Goal: Transaction & Acquisition: Purchase product/service

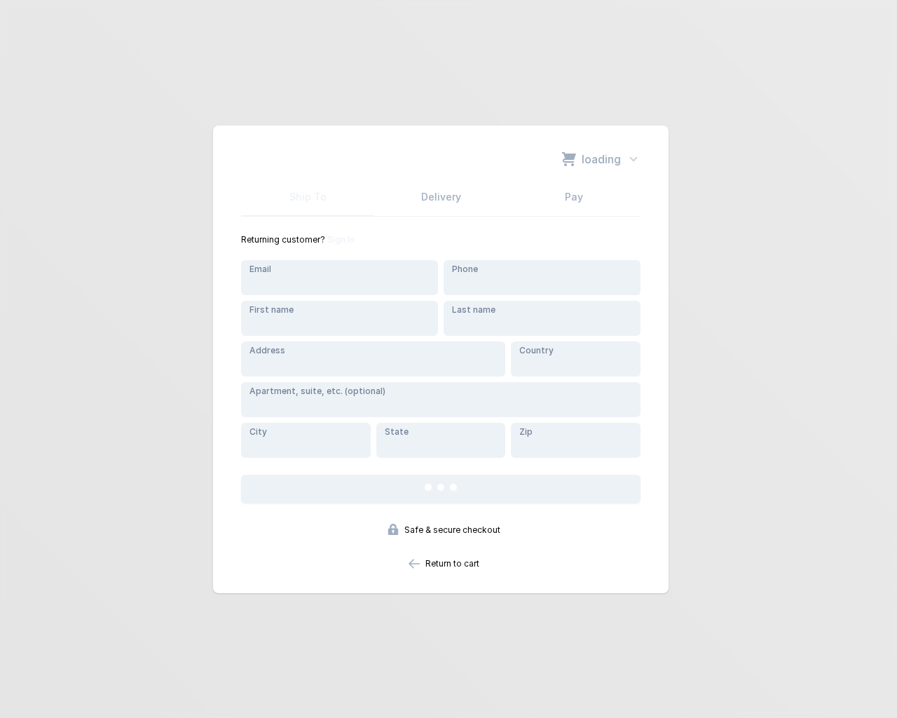
type input "testing@example.com"
type input "3137 Laguna Street"
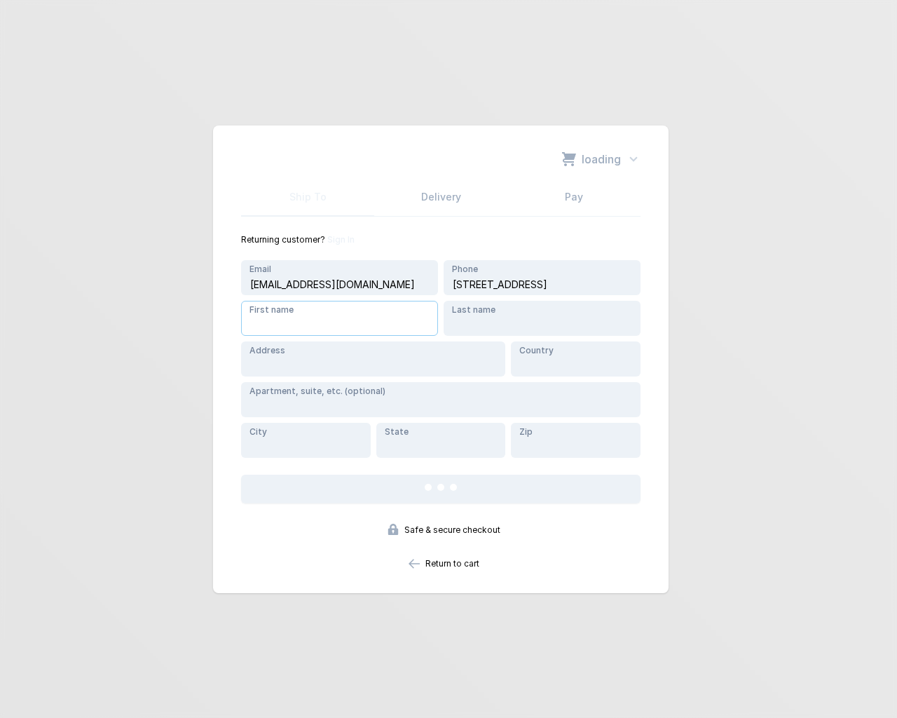
type input "RDFYjolf"
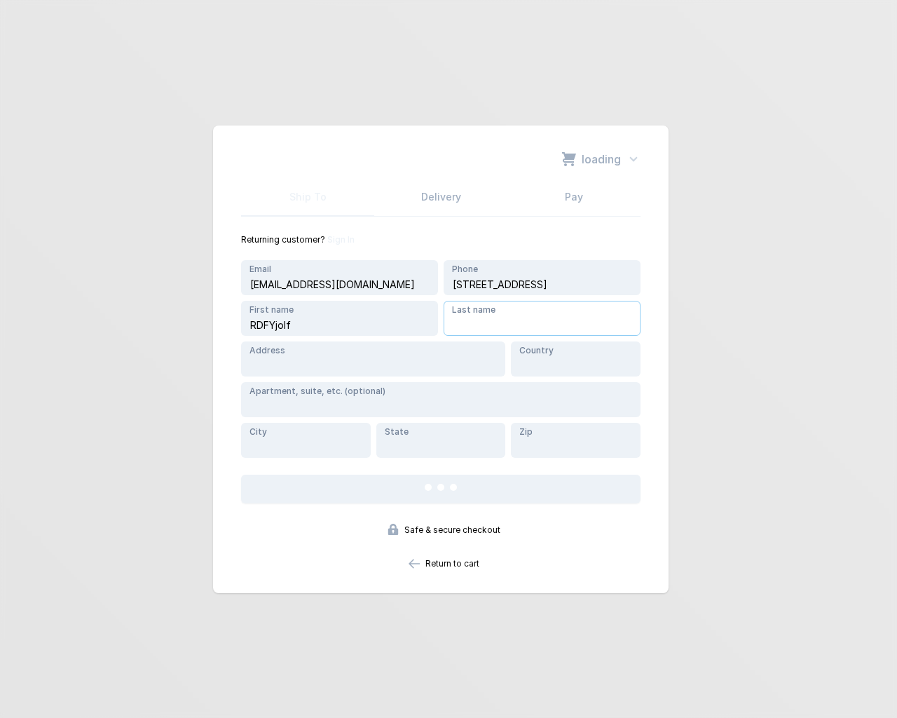
type input "RDFYjolf"
type input "e"
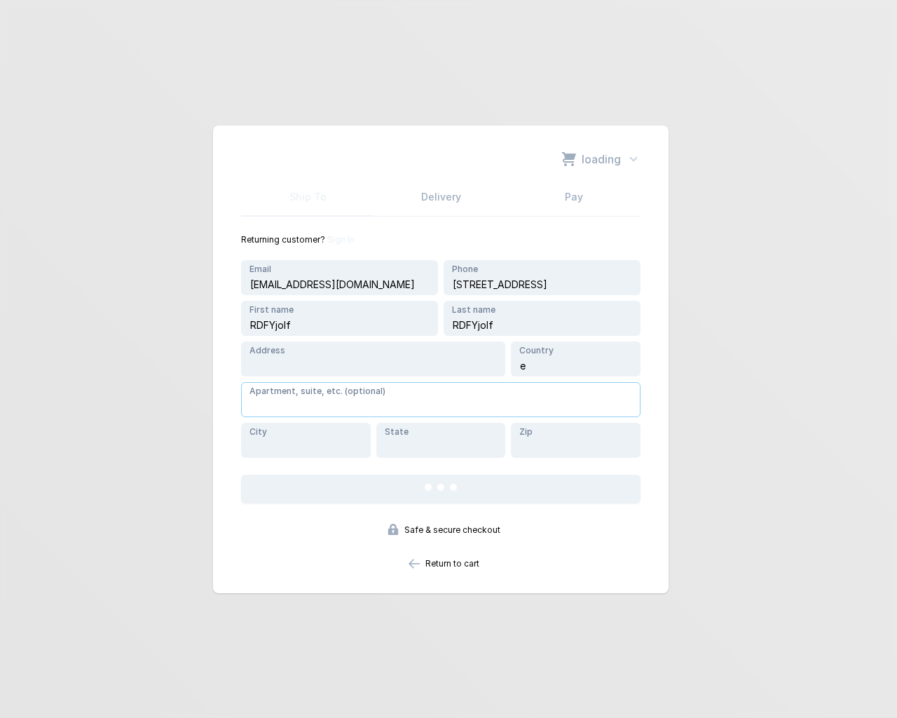
type input "3137 Laguna Street"
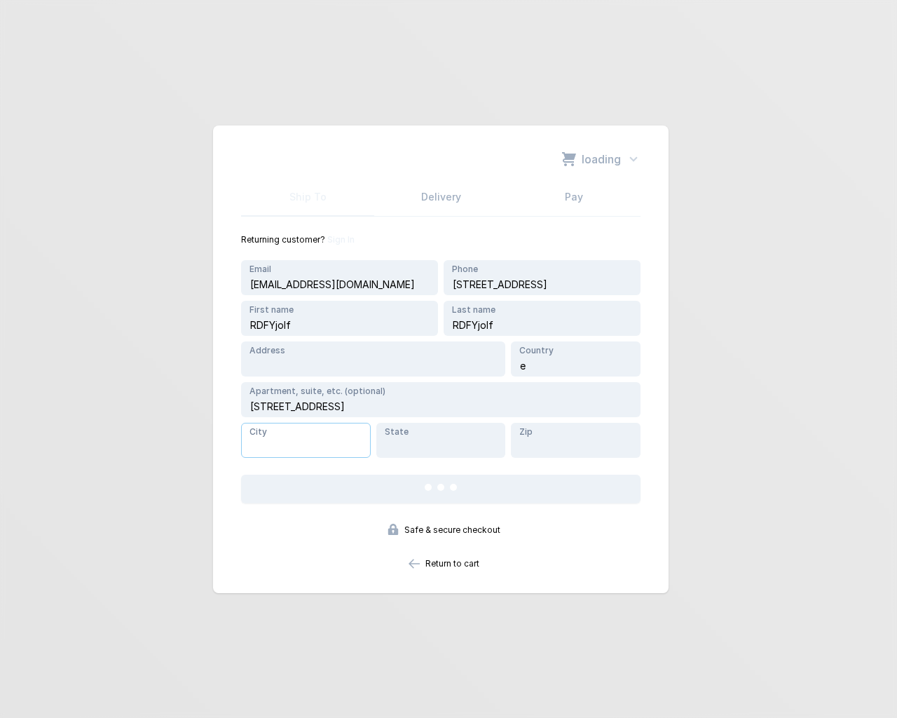
type input "3137 Laguna Street"
type input "e"
type input "3137 Laguna Street"
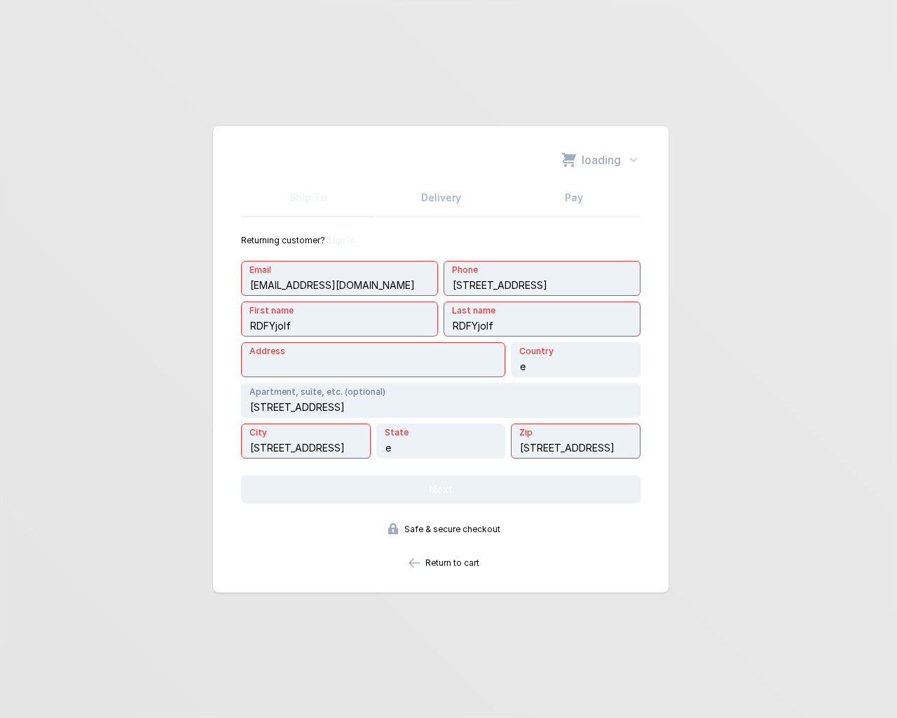
type input "3137 Laguna Street"
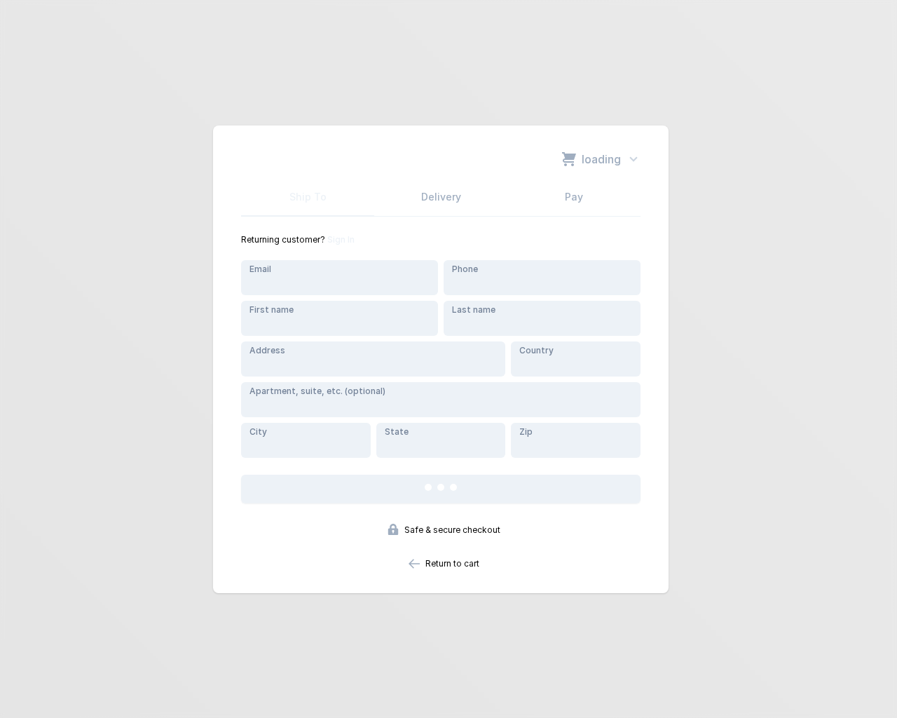
type input "3137 Laguna Street"
type input "[EMAIL_ADDRESS][DOMAIN_NAME]"
type input "[STREET_ADDRESS]"
type input "RDFYjolf"
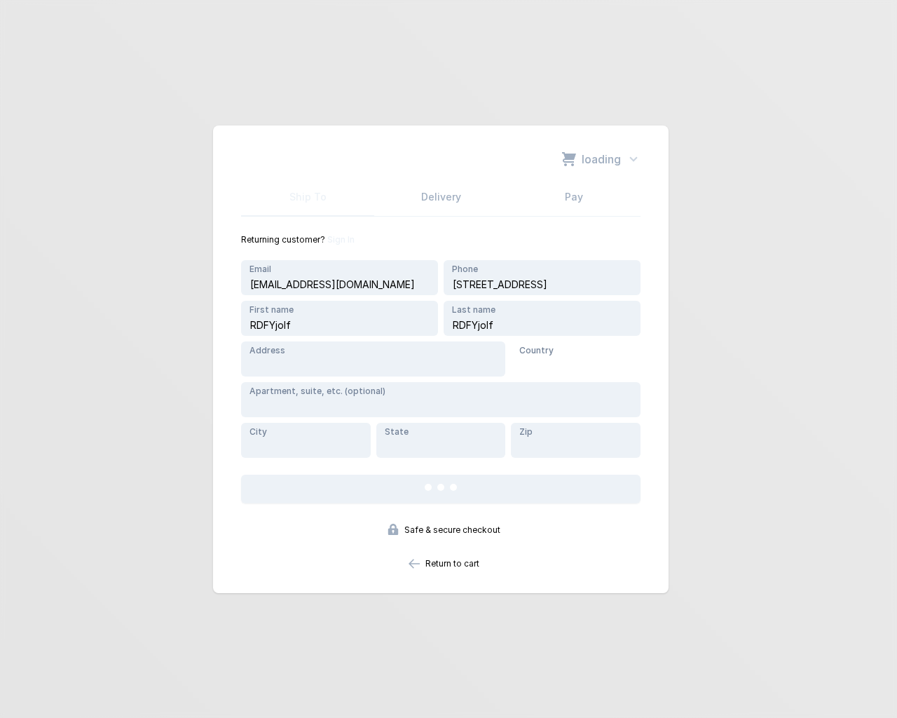
type input "e"
type input "[STREET_ADDRESS]"
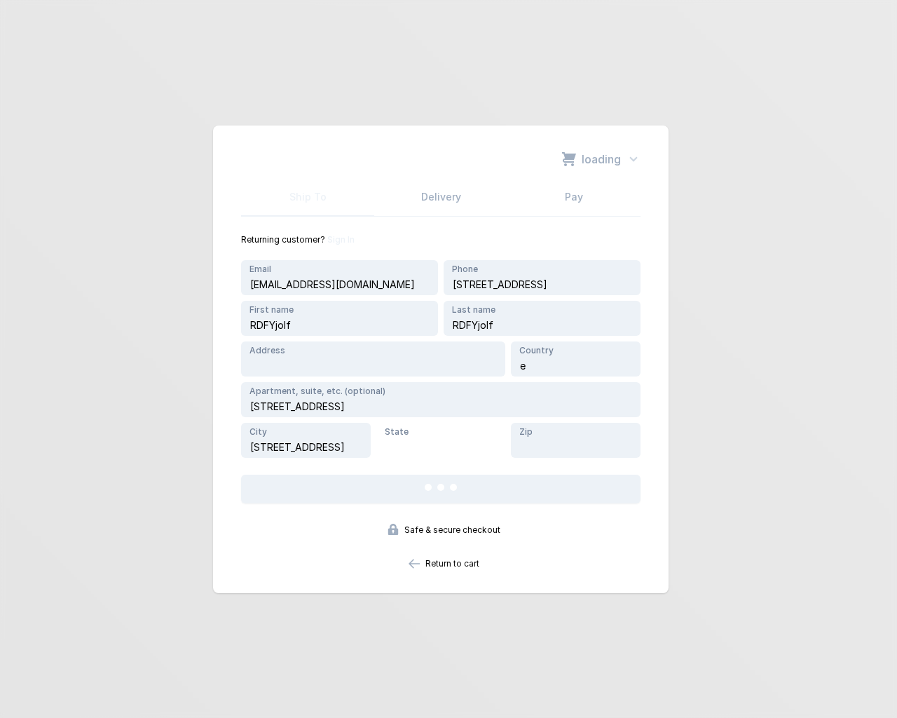
type input "e"
type input "[STREET_ADDRESS]"
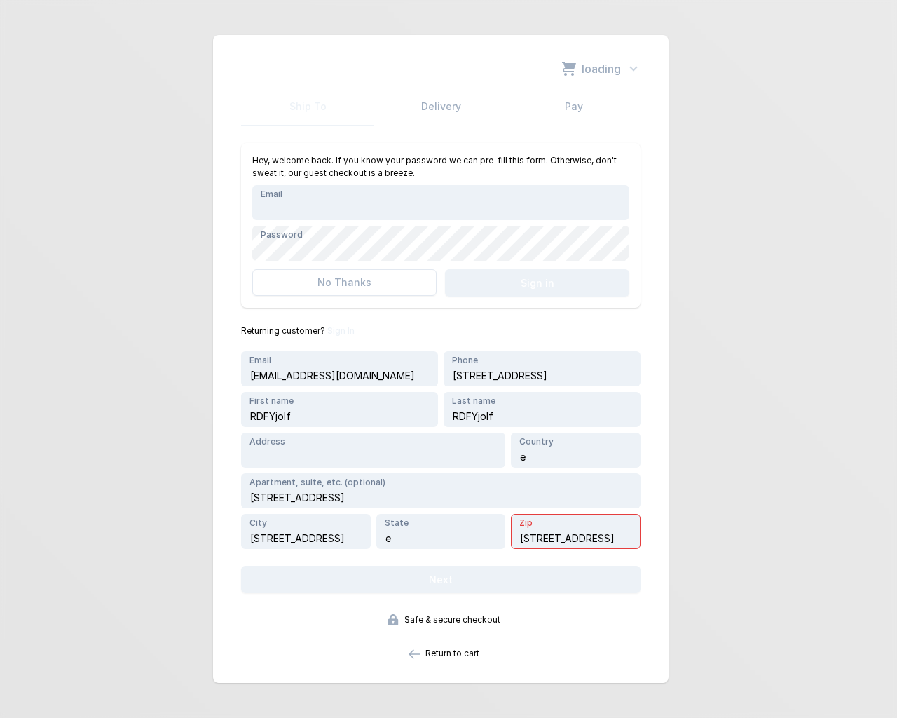
type input "[EMAIL_ADDRESS][DOMAIN_NAME]"
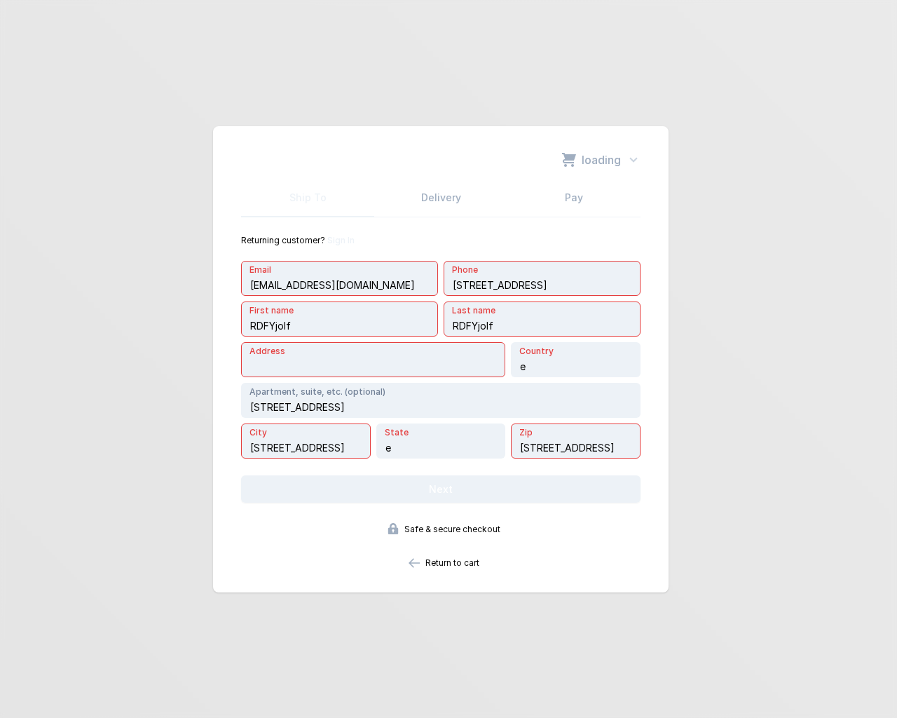
type input "[STREET_ADDRESS]"
